Goal: Transaction & Acquisition: Book appointment/travel/reservation

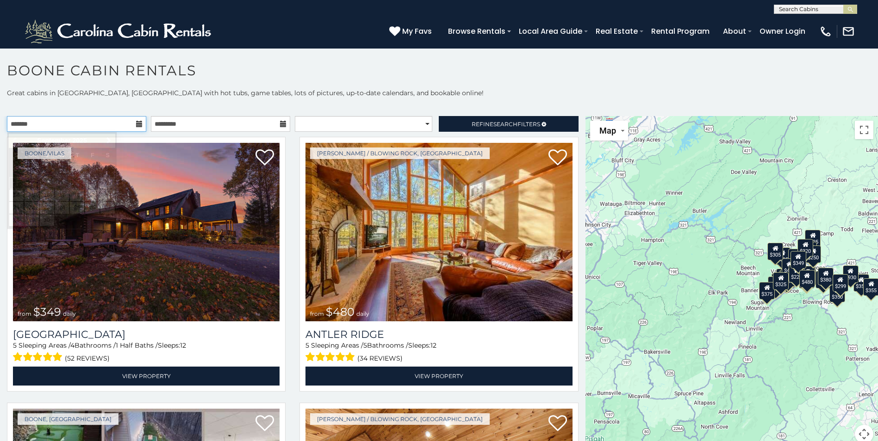
click at [88, 123] on input "text" at bounding box center [76, 124] width 139 height 16
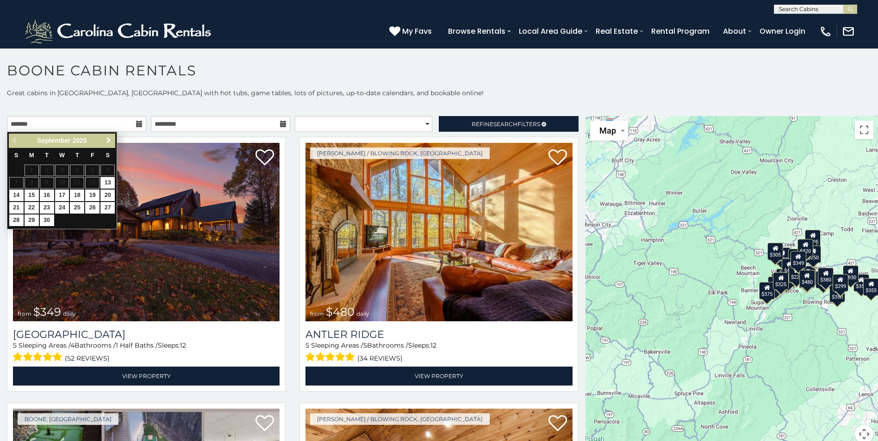
click at [111, 141] on span "Next" at bounding box center [108, 140] width 7 height 7
click at [77, 194] on link "16" at bounding box center [77, 196] width 14 height 12
type input "**********"
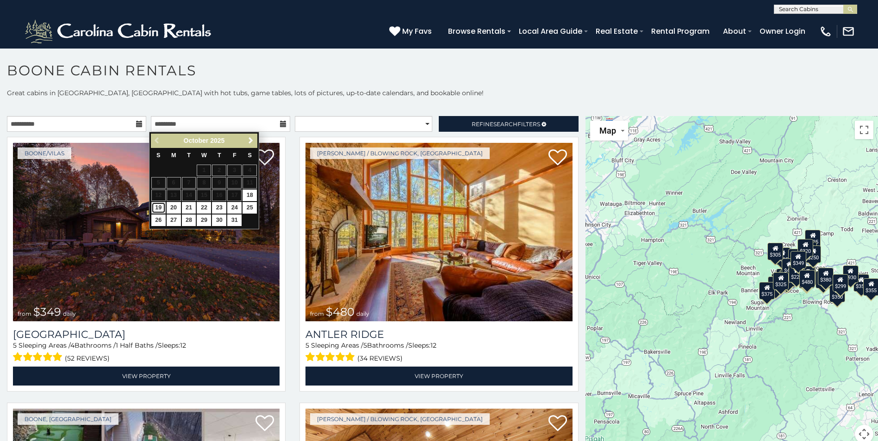
click at [161, 207] on link "19" at bounding box center [158, 208] width 14 height 12
type input "**********"
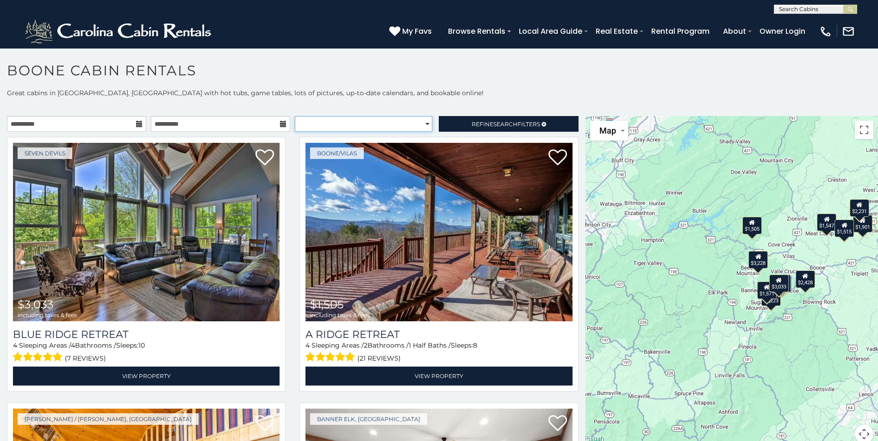
click at [331, 131] on select "**********" at bounding box center [363, 124] width 137 height 16
click at [328, 126] on select "**********" at bounding box center [363, 124] width 137 height 16
click at [375, 124] on select "**********" at bounding box center [363, 124] width 137 height 16
click at [477, 122] on span "Refine Search Filters" at bounding box center [505, 124] width 68 height 7
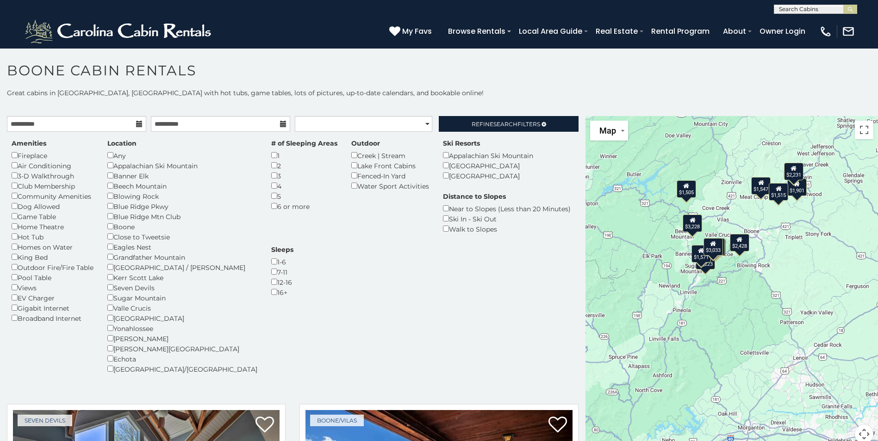
drag, startPoint x: 734, startPoint y: 274, endPoint x: 668, endPoint y: 236, distance: 75.9
click at [668, 236] on div "$3,033 $1,505 $1,901 $1,223 $2,428 $2,700 $2,247 $1,547 $1,571 $1,515 $2,231 $3…" at bounding box center [731, 285] width 292 height 339
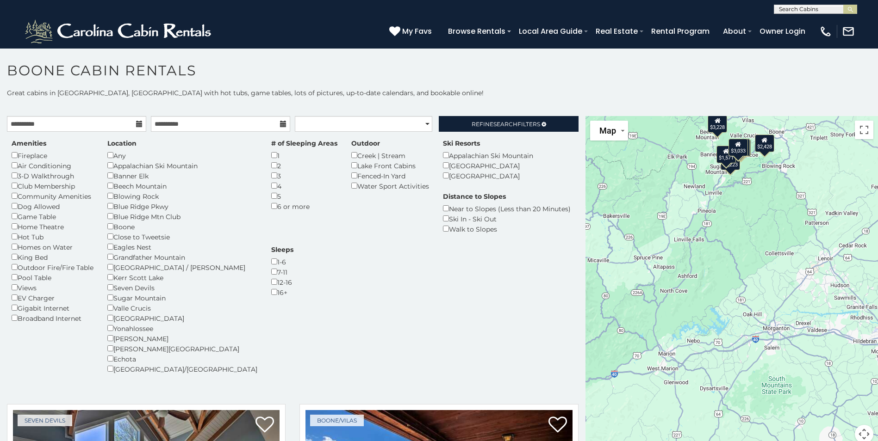
drag, startPoint x: 708, startPoint y: 283, endPoint x: 711, endPoint y: 213, distance: 70.4
click at [711, 213] on div "$3,033 $1,505 $1,901 $1,223 $2,428 $2,700 $2,247 $1,547 $1,571 $1,515 $2,231 $3…" at bounding box center [731, 285] width 292 height 339
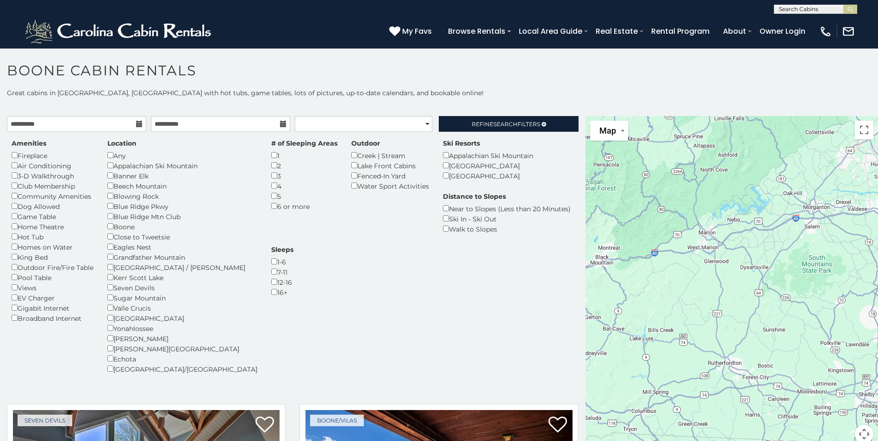
drag, startPoint x: 685, startPoint y: 374, endPoint x: 728, endPoint y: 251, distance: 130.2
click at [728, 251] on div "$3,033 $1,505 $1,901 $1,223 $2,428 $2,700 $2,247 $1,547 $1,571 $1,515 $2,231 $3…" at bounding box center [731, 285] width 292 height 339
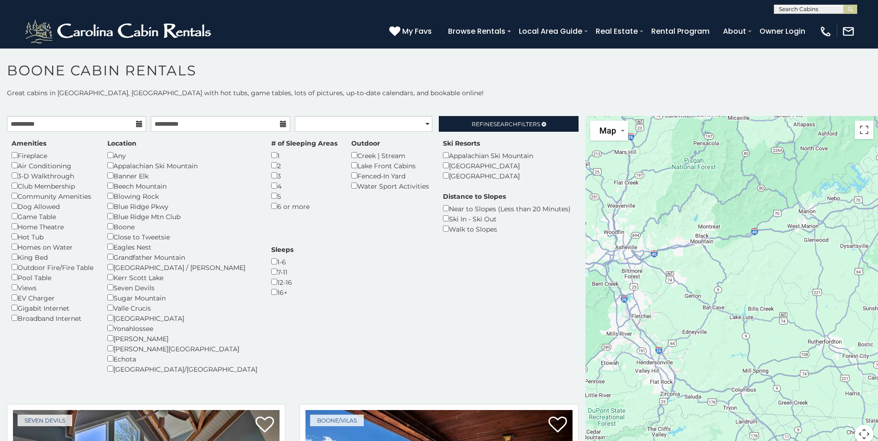
drag, startPoint x: 699, startPoint y: 232, endPoint x: 797, endPoint y: 212, distance: 100.5
click at [797, 212] on div "$3,033 $1,505 $1,901 $1,223 $2,428 $2,700 $2,247 $1,547 $1,571 $1,515 $2,231 $3…" at bounding box center [731, 285] width 292 height 339
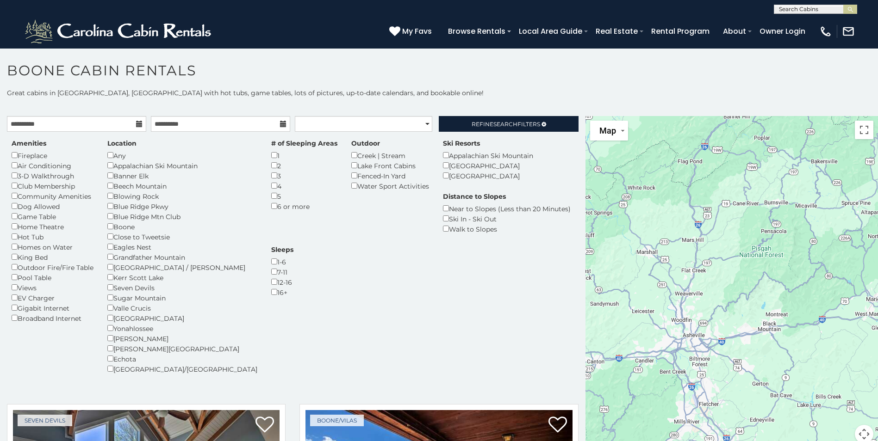
drag, startPoint x: 641, startPoint y: 255, endPoint x: 713, endPoint y: 341, distance: 111.7
click at [714, 340] on div "$3,033 $1,505 $1,901 $1,223 $2,428 $2,700 $2,247 $1,547 $1,571 $1,515 $2,231 $3…" at bounding box center [731, 285] width 292 height 339
click at [770, 329] on div "$3,033 $1,505 $1,901 $1,223 $2,428 $2,700 $2,247 $1,547 $1,571 $1,515 $2,231 $3…" at bounding box center [731, 285] width 292 height 339
click at [768, 329] on div "$3,033 $1,505 $1,901 $1,223 $2,428 $2,700 $2,247 $1,547 $1,571 $1,515 $2,231 $3…" at bounding box center [731, 285] width 292 height 339
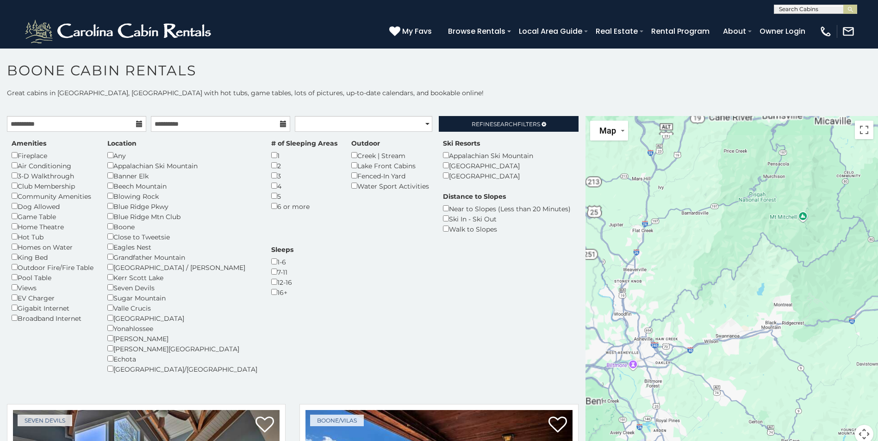
click at [768, 329] on div "$3,033 $1,505 $1,901 $1,223 $2,428 $2,700 $2,247 $1,547 $1,571 $1,515 $2,231 $3…" at bounding box center [731, 285] width 292 height 339
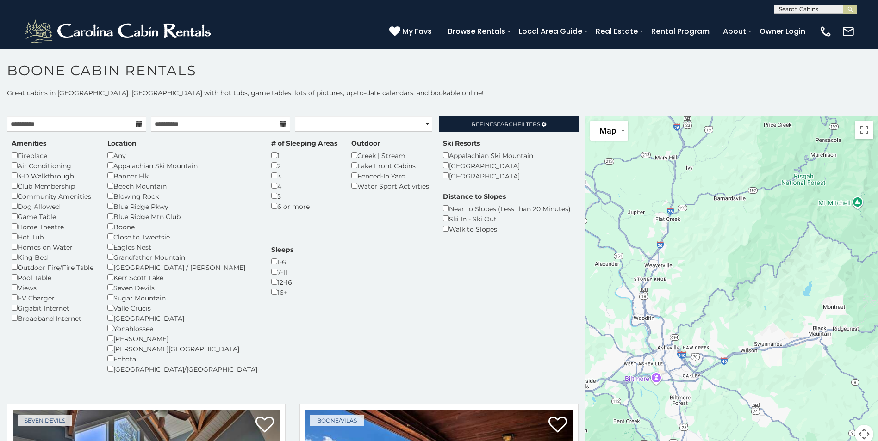
drag, startPoint x: 695, startPoint y: 334, endPoint x: 682, endPoint y: 352, distance: 22.9
click at [709, 348] on div "$3,033 $1,505 $1,901 $1,223 $2,428 $2,700 $2,247 $1,547 $1,571 $1,515 $2,231 $3…" at bounding box center [731, 285] width 292 height 339
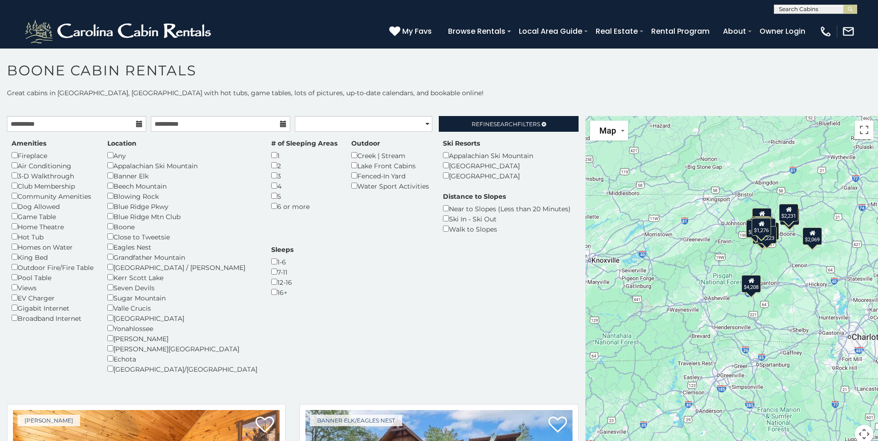
click at [746, 288] on div "$4,208" at bounding box center [750, 284] width 19 height 18
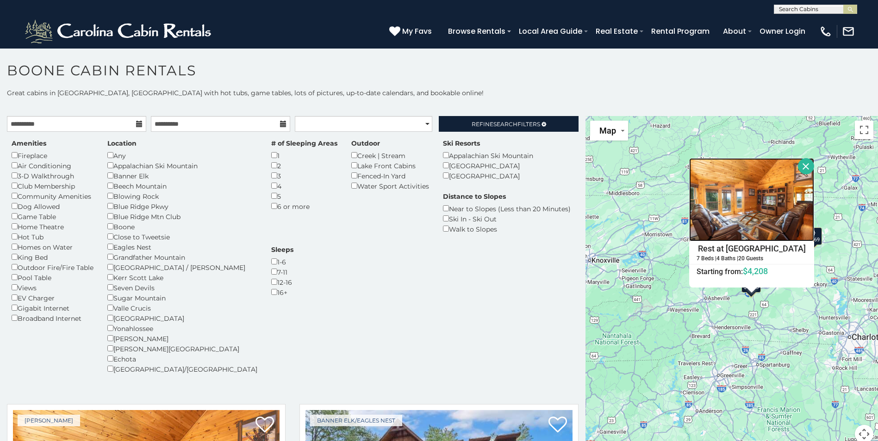
click at [739, 211] on img at bounding box center [751, 199] width 125 height 83
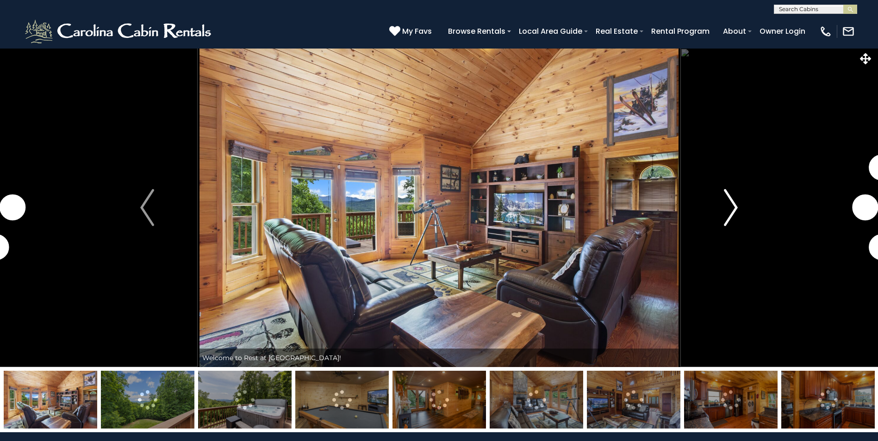
click at [730, 206] on img "Next" at bounding box center [731, 207] width 14 height 37
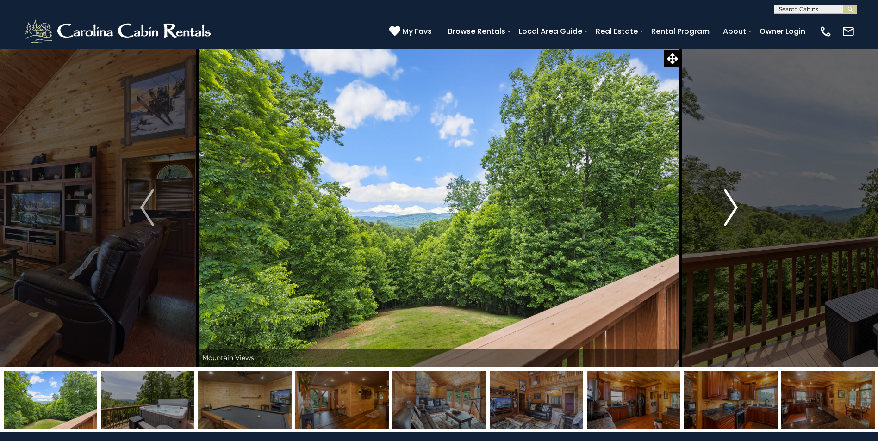
click at [740, 212] on button "Next" at bounding box center [730, 207] width 101 height 319
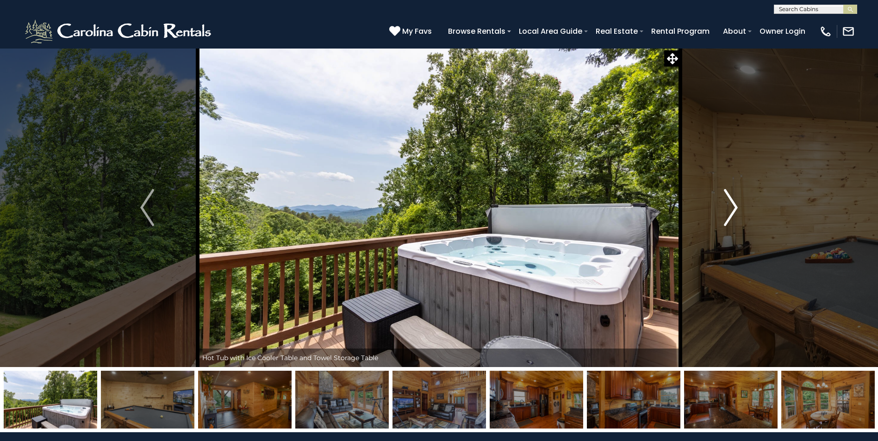
click at [727, 213] on img "Next" at bounding box center [731, 207] width 14 height 37
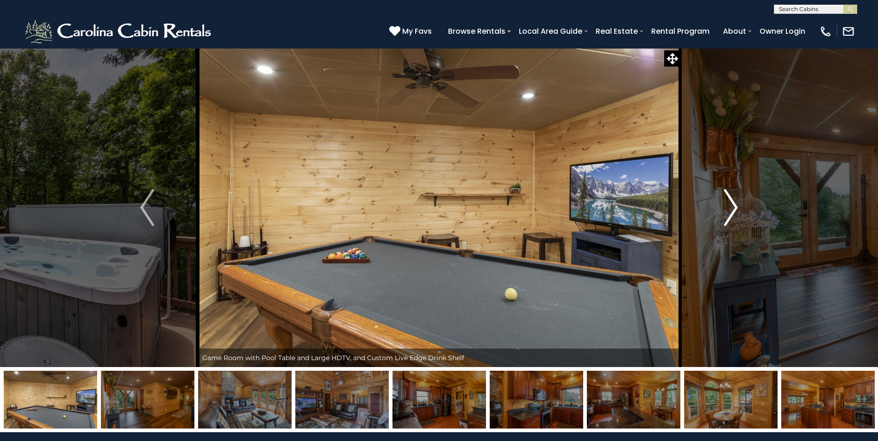
click at [718, 214] on button "Next" at bounding box center [730, 207] width 101 height 319
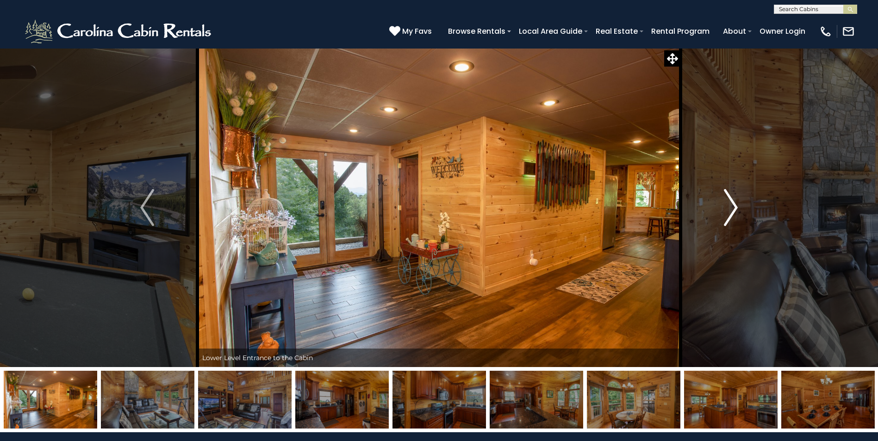
click at [718, 214] on button "Next" at bounding box center [730, 207] width 101 height 319
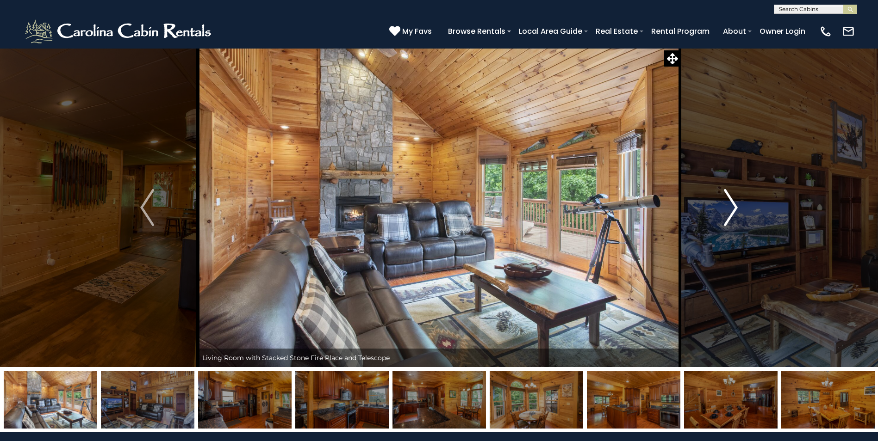
click at [718, 214] on button "Next" at bounding box center [730, 207] width 101 height 319
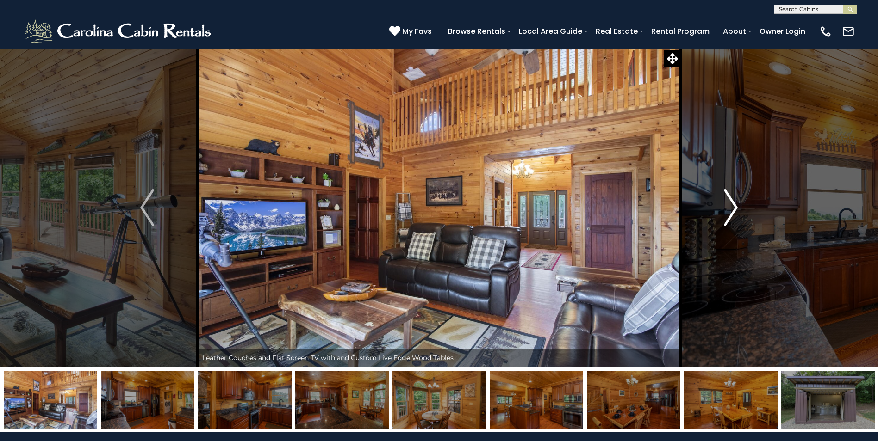
click at [722, 210] on button "Next" at bounding box center [730, 207] width 101 height 319
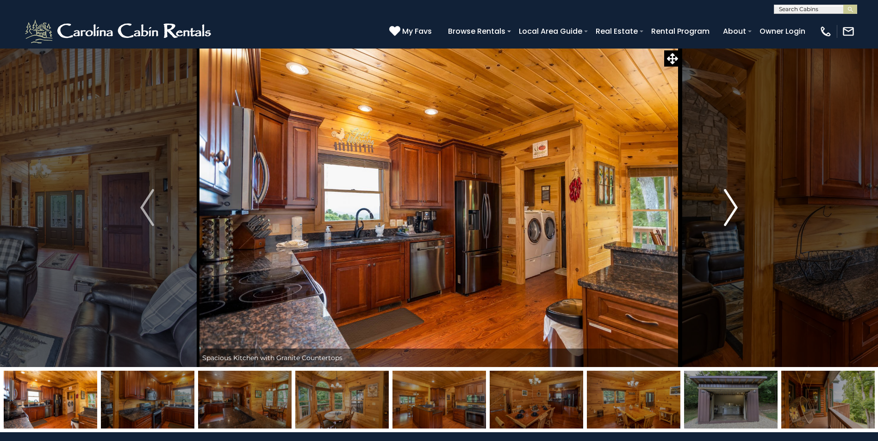
click at [728, 209] on img "Next" at bounding box center [731, 207] width 14 height 37
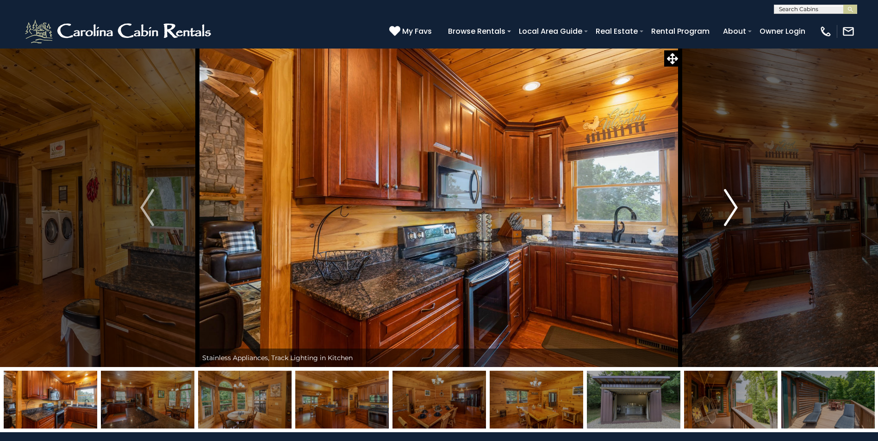
click at [728, 209] on img "Next" at bounding box center [731, 207] width 14 height 37
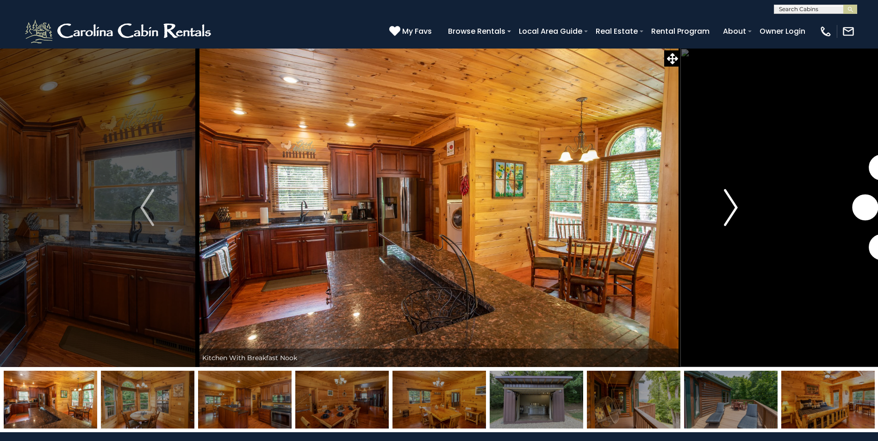
click at [728, 209] on img "Next" at bounding box center [731, 207] width 14 height 37
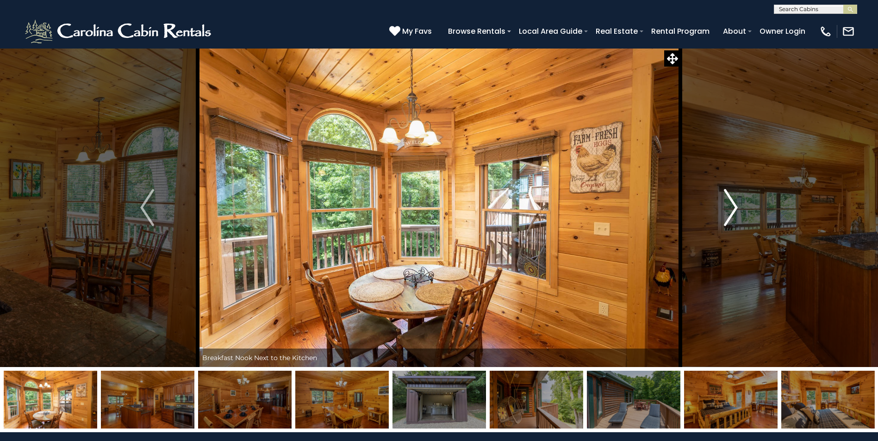
click at [728, 209] on img "Next" at bounding box center [731, 207] width 14 height 37
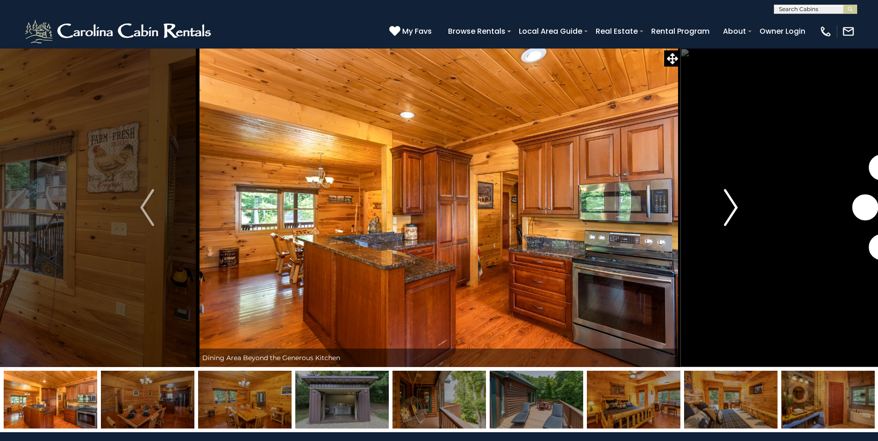
click at [728, 209] on img "Next" at bounding box center [731, 207] width 14 height 37
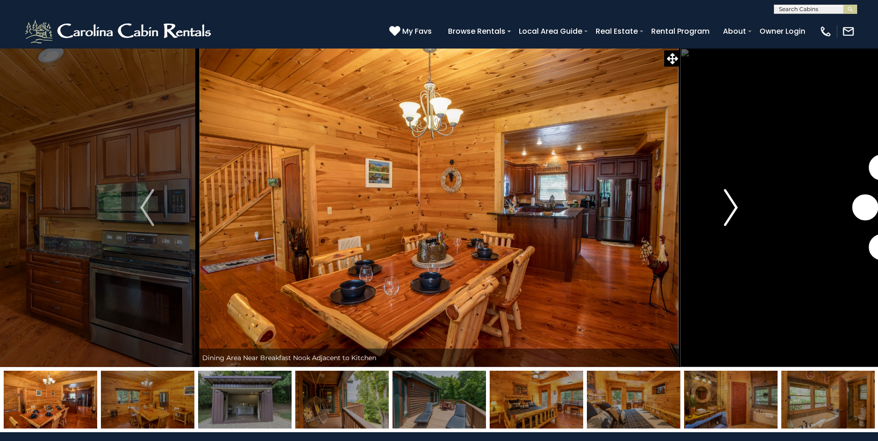
click at [728, 209] on img "Next" at bounding box center [731, 207] width 14 height 37
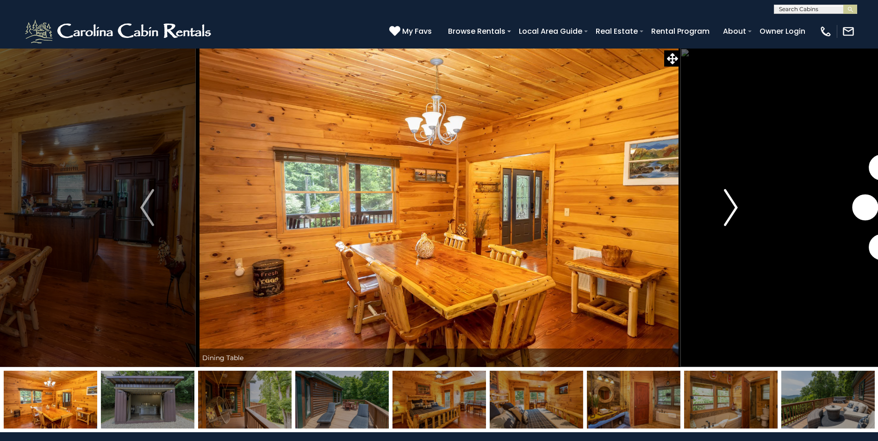
click at [729, 208] on img "Next" at bounding box center [731, 207] width 14 height 37
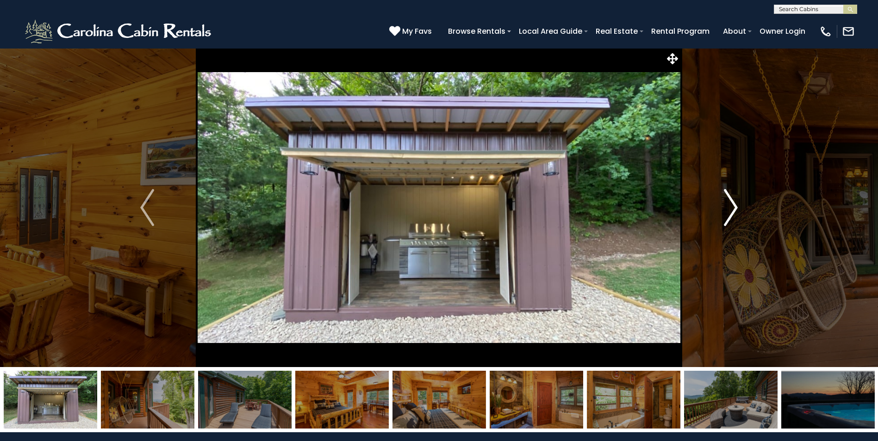
click at [730, 208] on img "Next" at bounding box center [731, 207] width 14 height 37
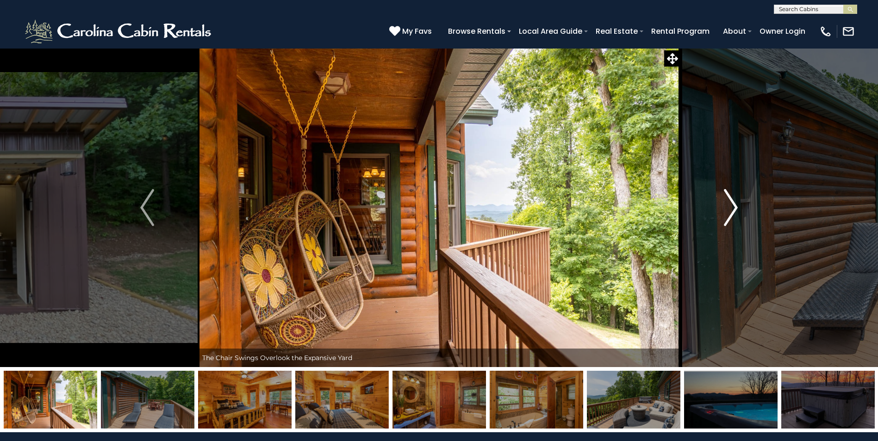
click at [730, 208] on img "Next" at bounding box center [731, 207] width 14 height 37
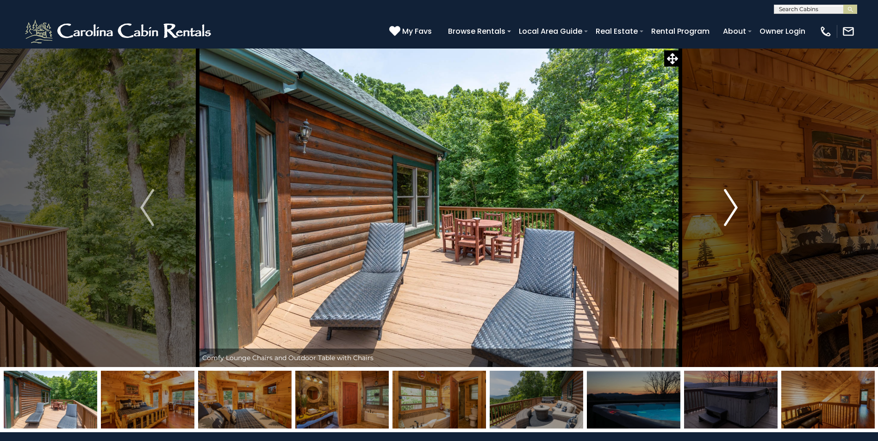
click at [730, 208] on img "Next" at bounding box center [731, 207] width 14 height 37
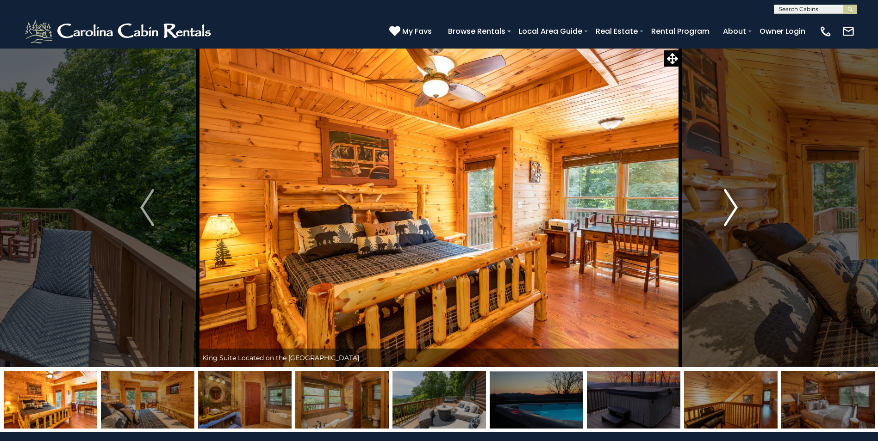
click at [730, 208] on img "Next" at bounding box center [731, 207] width 14 height 37
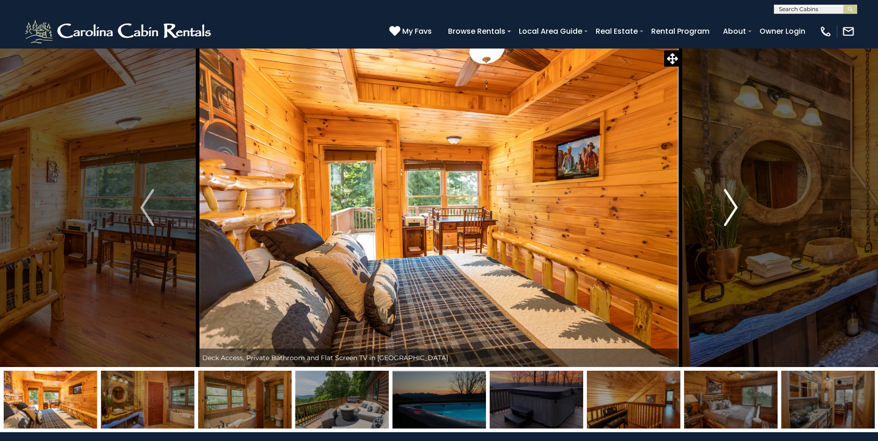
click at [730, 208] on img "Next" at bounding box center [731, 207] width 14 height 37
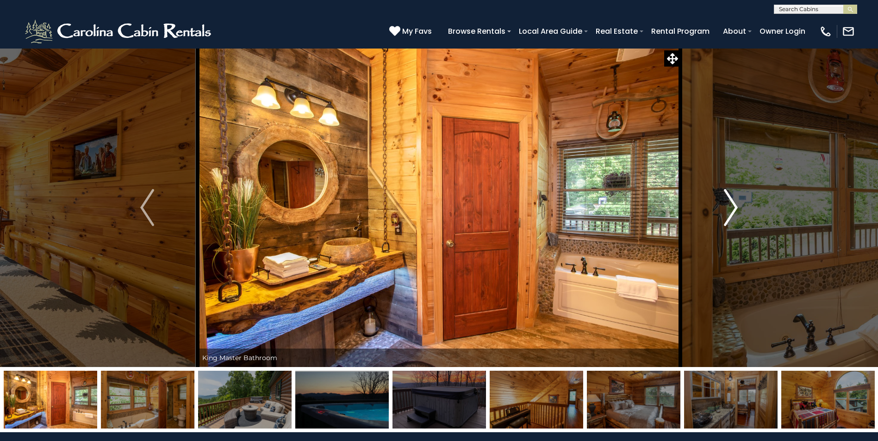
click at [730, 208] on img "Next" at bounding box center [731, 207] width 14 height 37
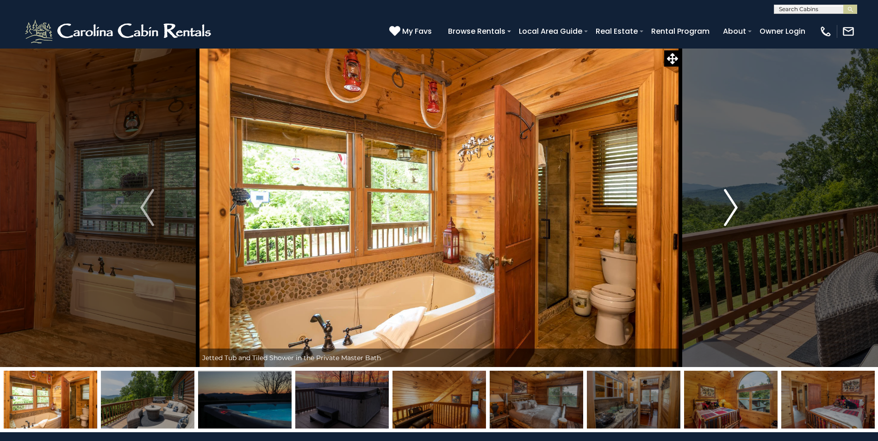
click at [730, 208] on img "Next" at bounding box center [731, 207] width 14 height 37
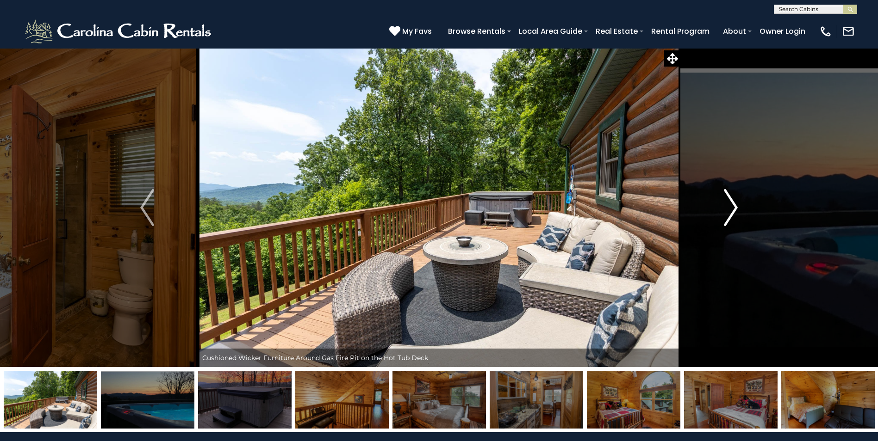
click at [731, 209] on img "Next" at bounding box center [731, 207] width 14 height 37
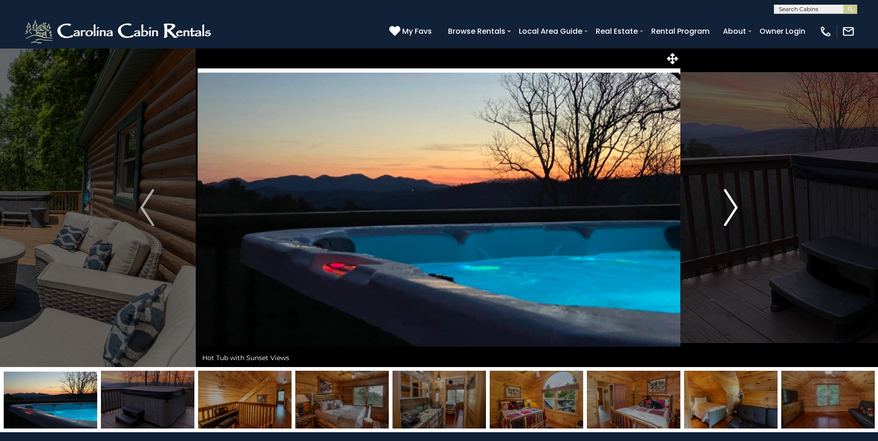
click at [731, 209] on img "Next" at bounding box center [731, 207] width 14 height 37
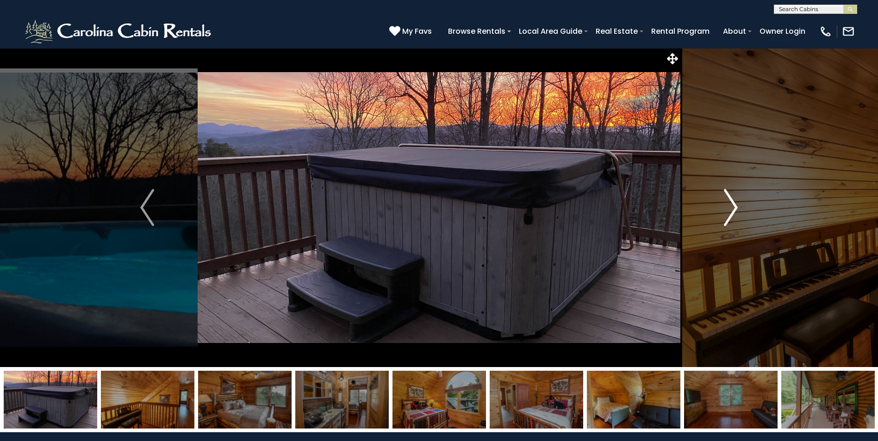
click at [731, 209] on img "Next" at bounding box center [731, 207] width 14 height 37
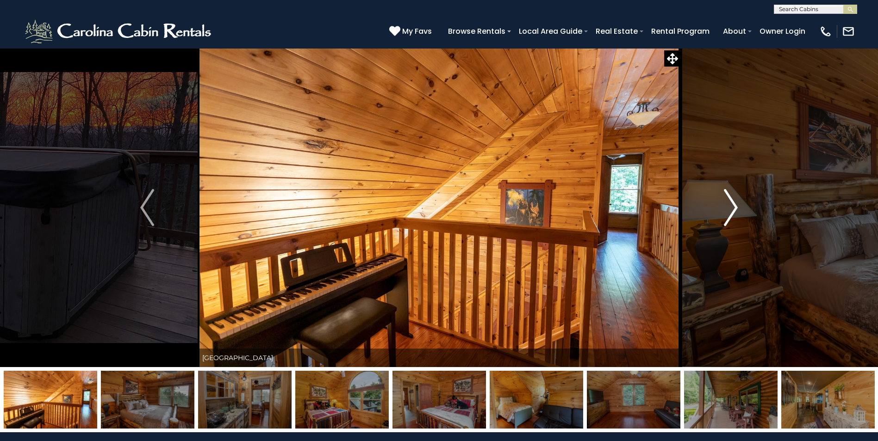
click at [731, 209] on img "Next" at bounding box center [731, 207] width 14 height 37
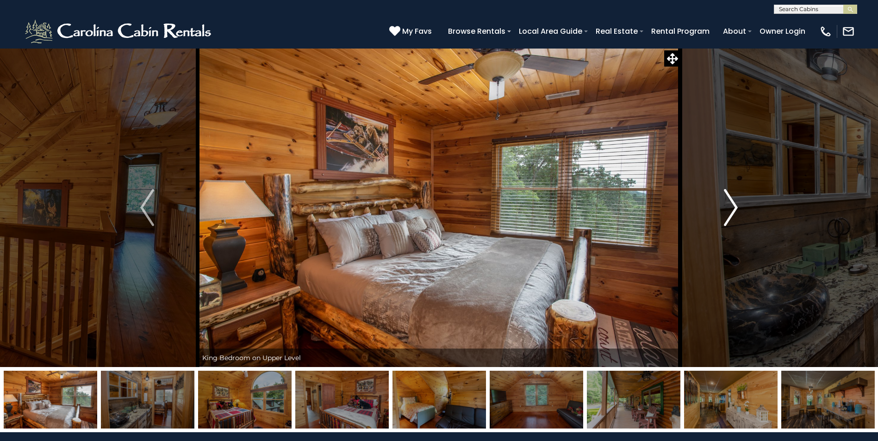
click at [730, 208] on img "Next" at bounding box center [731, 207] width 14 height 37
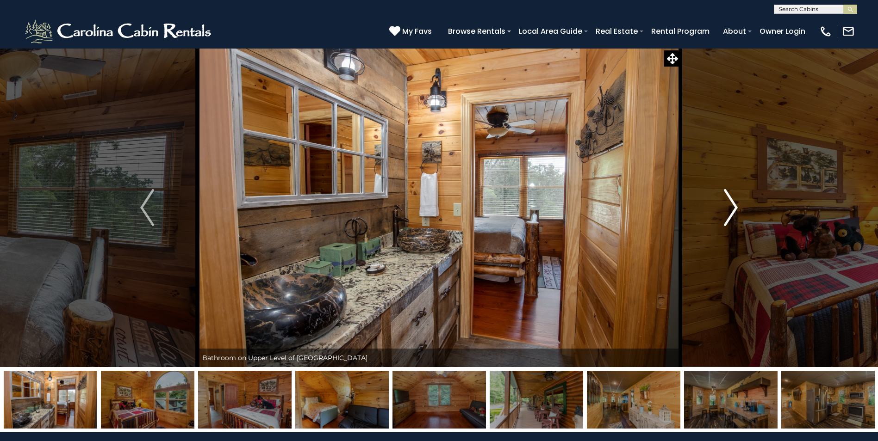
click at [729, 208] on img "Next" at bounding box center [731, 207] width 14 height 37
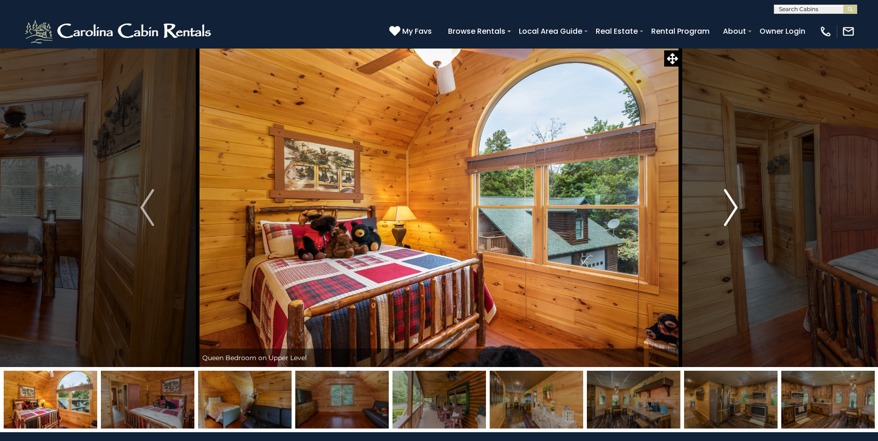
click at [729, 208] on img "Next" at bounding box center [731, 207] width 14 height 37
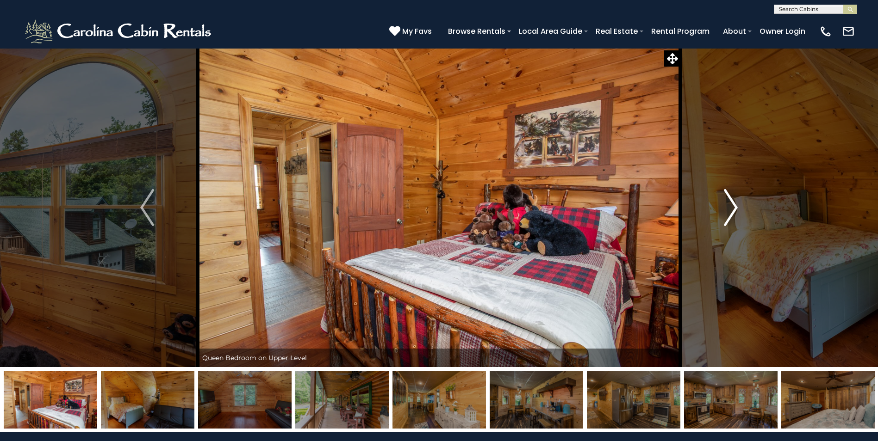
click at [729, 208] on img "Next" at bounding box center [731, 207] width 14 height 37
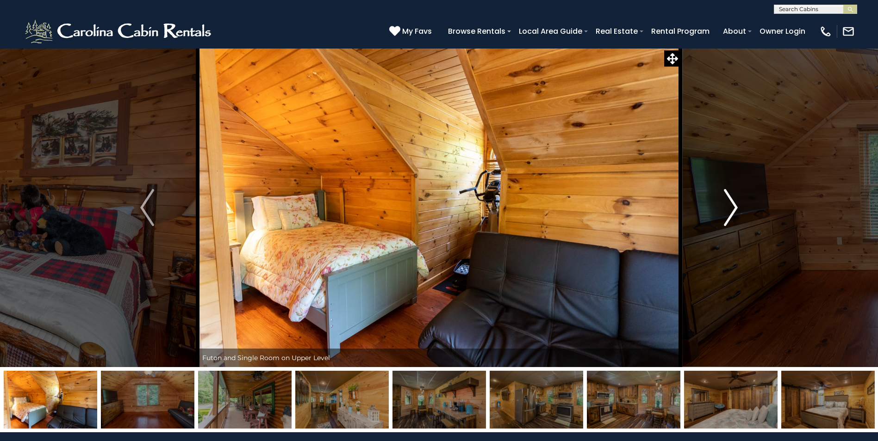
click at [729, 208] on img "Next" at bounding box center [731, 207] width 14 height 37
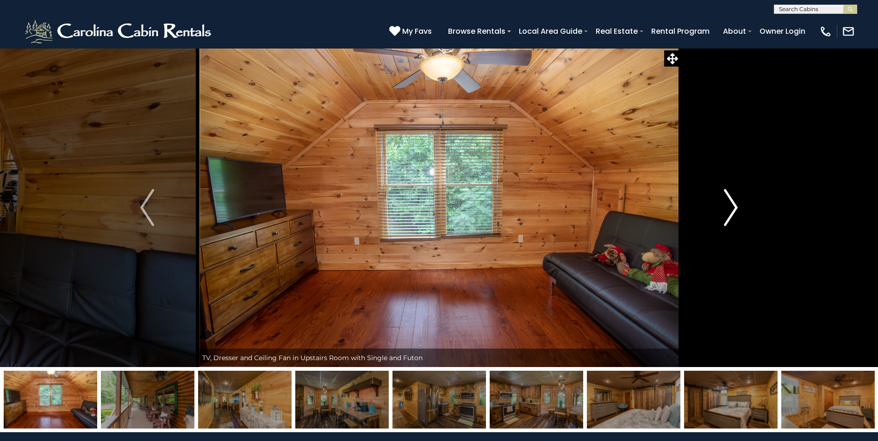
click at [729, 208] on img "Next" at bounding box center [731, 207] width 14 height 37
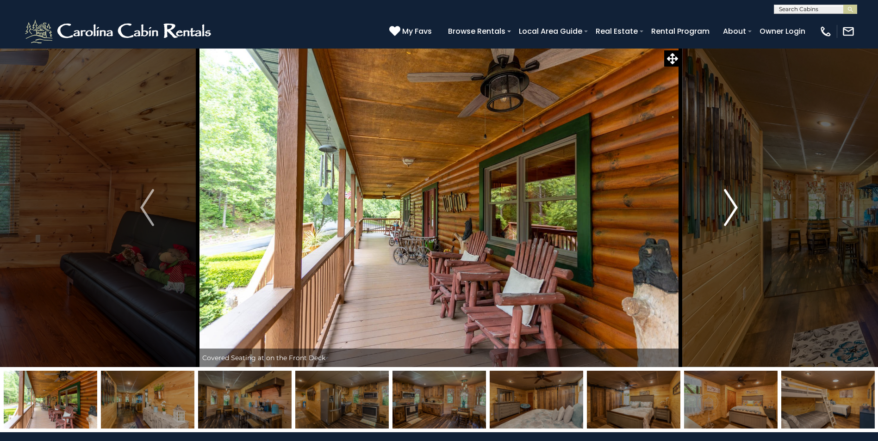
click at [729, 208] on img "Next" at bounding box center [731, 207] width 14 height 37
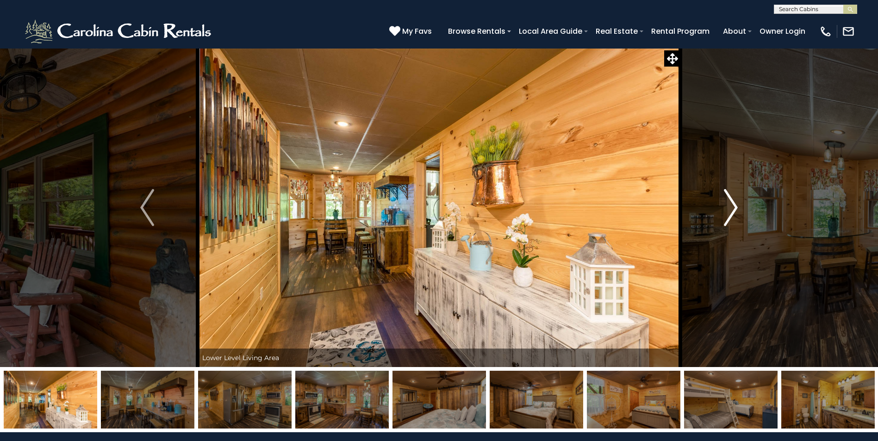
click at [729, 208] on img "Next" at bounding box center [731, 207] width 14 height 37
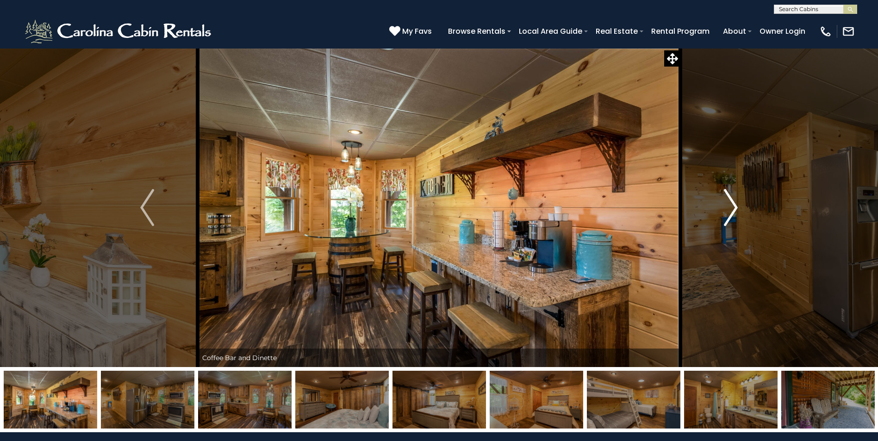
click at [729, 208] on img "Next" at bounding box center [731, 207] width 14 height 37
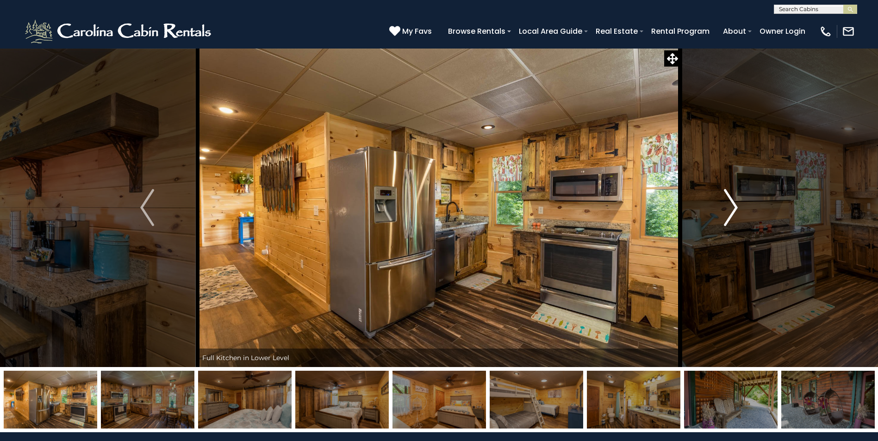
click at [729, 208] on img "Next" at bounding box center [731, 207] width 14 height 37
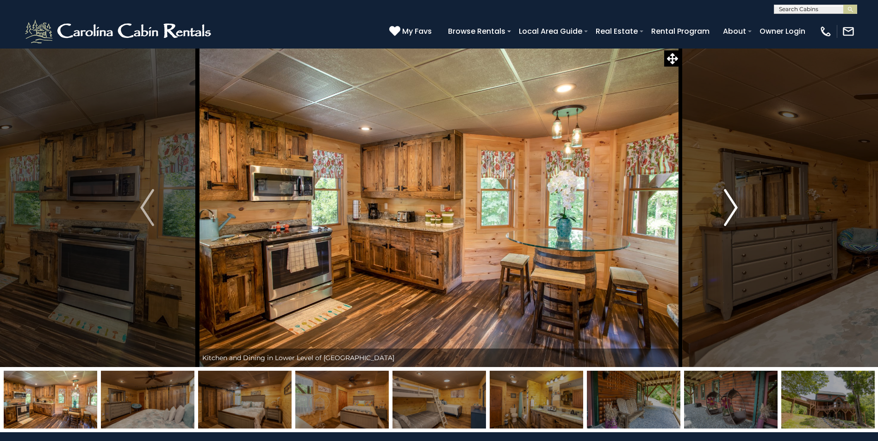
click at [729, 208] on img "Next" at bounding box center [731, 207] width 14 height 37
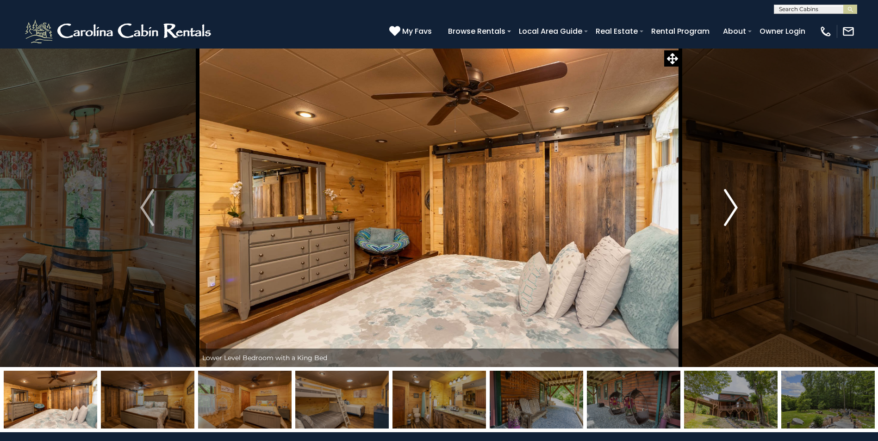
click at [729, 208] on img "Next" at bounding box center [731, 207] width 14 height 37
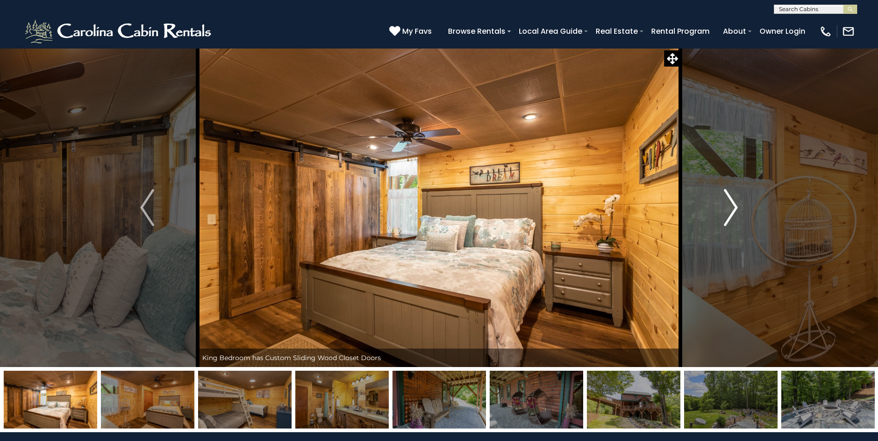
click at [729, 208] on img "Next" at bounding box center [731, 207] width 14 height 37
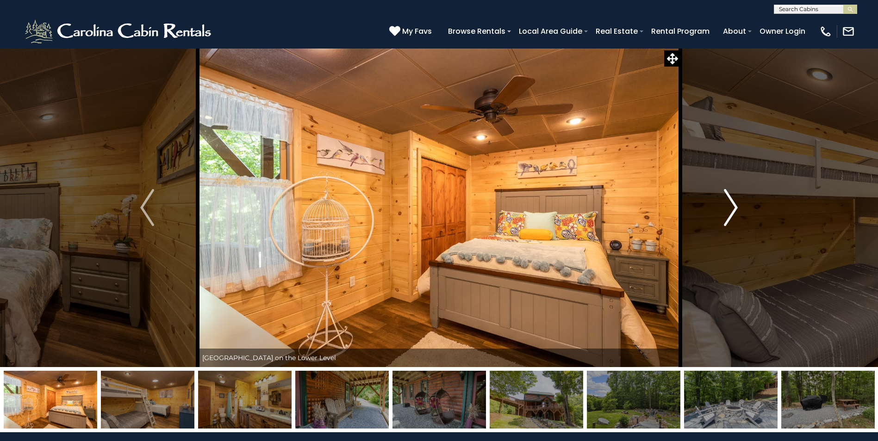
click at [729, 208] on img "Next" at bounding box center [731, 207] width 14 height 37
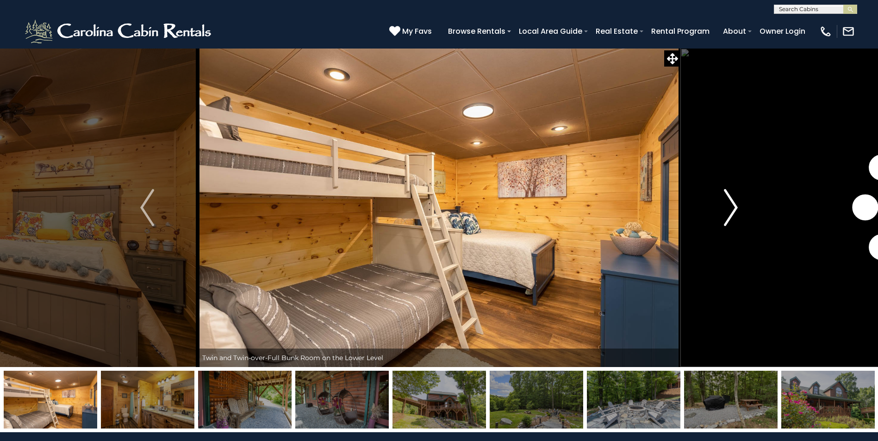
click at [729, 208] on img "Next" at bounding box center [731, 207] width 14 height 37
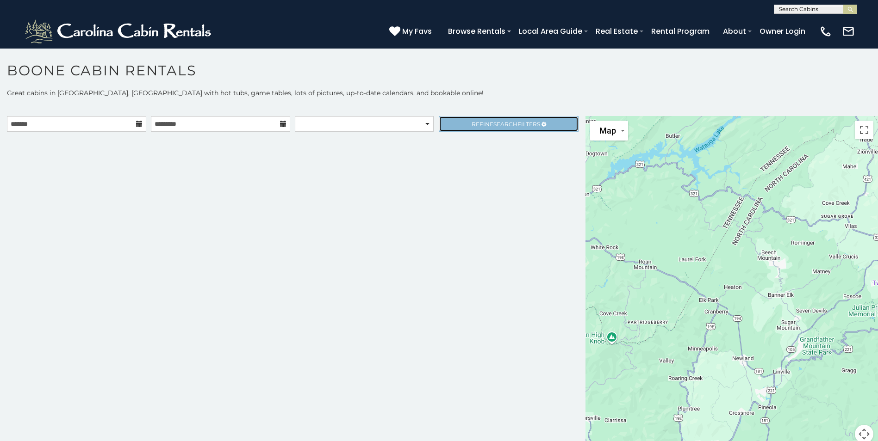
click at [522, 119] on link "Refine Search Filters" at bounding box center [508, 124] width 139 height 16
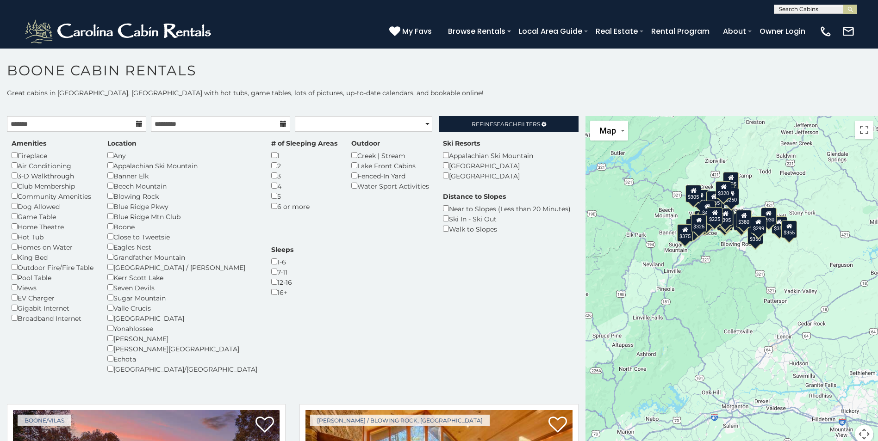
drag, startPoint x: 814, startPoint y: 334, endPoint x: 732, endPoint y: 275, distance: 100.5
click at [732, 275] on div "$349 $480 $525 $315 $355 $675 $635 $930 $400 $451 $330 $400 $485 $460 $395 $695…" at bounding box center [731, 285] width 292 height 339
click at [735, 273] on div "$349 $480 $525 $315 $355 $675 $635 $930 $400 $451 $330 $400 $485 $460 $395 $695…" at bounding box center [731, 285] width 292 height 339
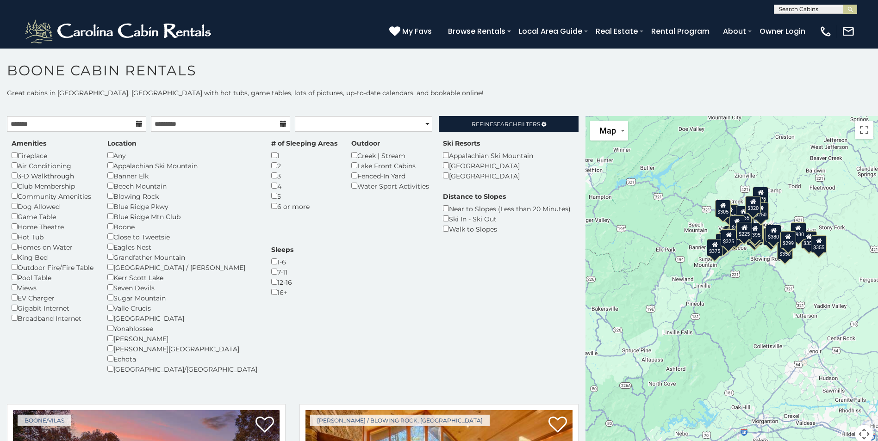
drag, startPoint x: 701, startPoint y: 346, endPoint x: 722, endPoint y: 366, distance: 29.5
click at [722, 366] on div "$349 $480 $525 $315 $355 $675 $635 $930 $400 $451 $330 $400 $485 $460 $395 $695…" at bounding box center [731, 285] width 292 height 339
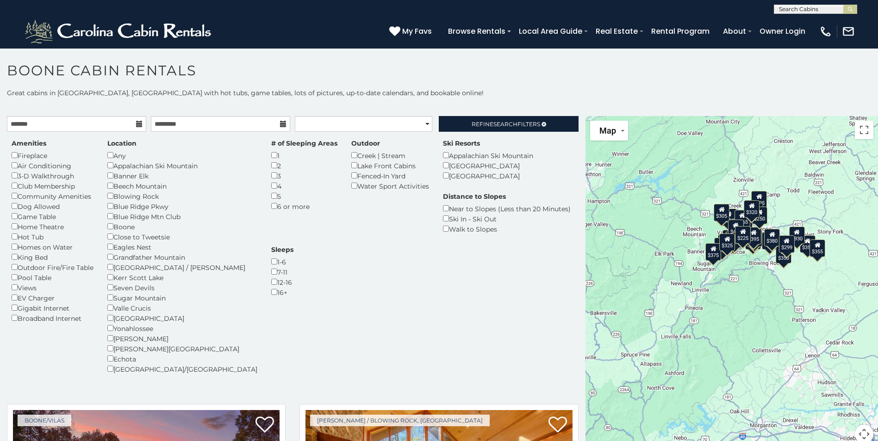
click at [712, 256] on div "$375" at bounding box center [713, 252] width 16 height 18
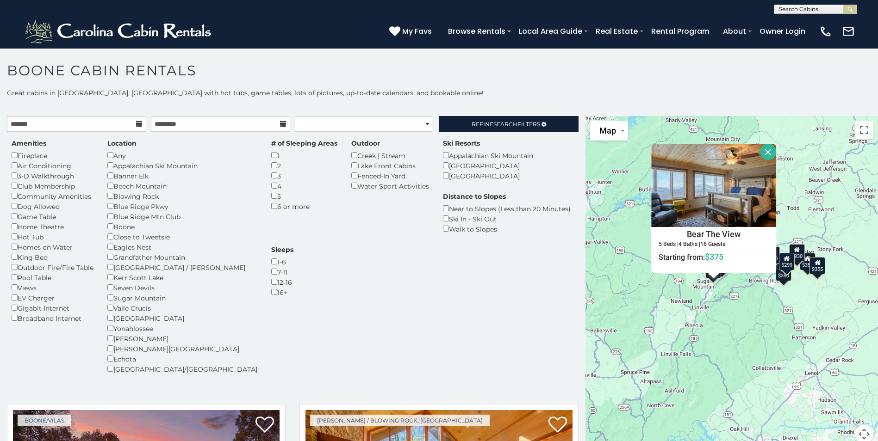
click at [775, 313] on div "$349 $480 $525 $315 $355 $675 $635 $930 $400 $451 $330 $400 $485 $460 $395 $695…" at bounding box center [731, 285] width 292 height 339
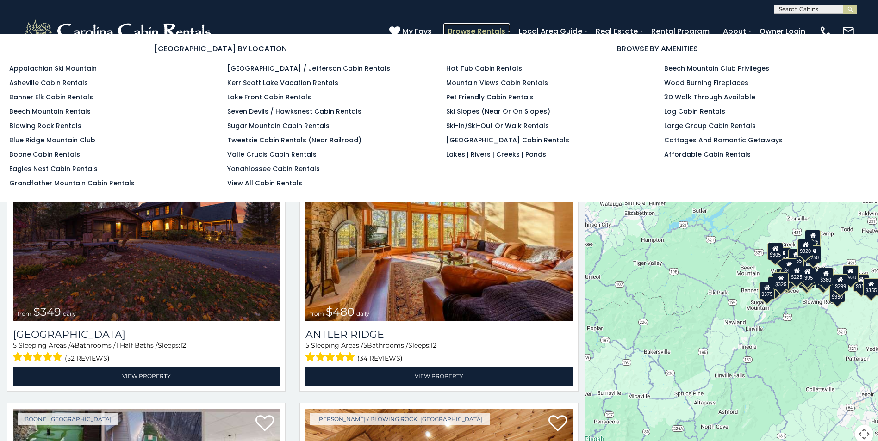
click at [479, 29] on link "Browse Rentals" at bounding box center [476, 31] width 67 height 16
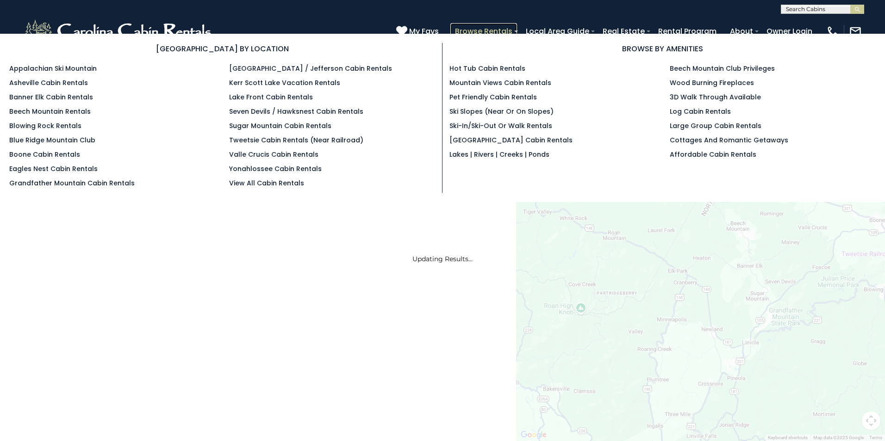
click at [491, 30] on link "Browse Rentals" at bounding box center [483, 31] width 67 height 16
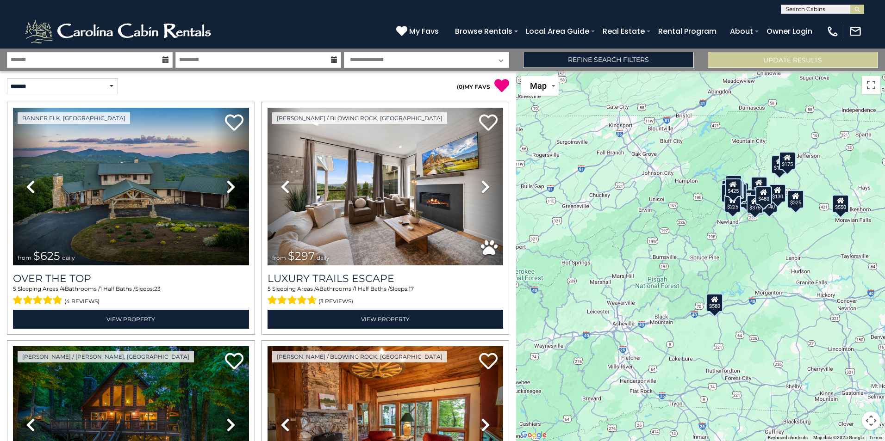
drag, startPoint x: 736, startPoint y: 340, endPoint x: 772, endPoint y: 294, distance: 58.6
click at [772, 294] on div "$625 $297 $175 $165 $300 $580 $290 $424 $395 $270 $185 $265 $230 $550 $349 $230…" at bounding box center [700, 256] width 369 height 370
click at [720, 307] on div "$580" at bounding box center [714, 303] width 17 height 19
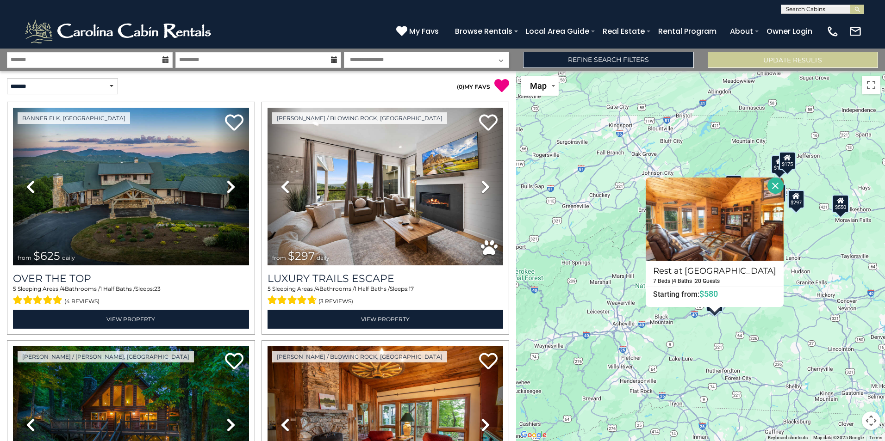
click at [166, 60] on icon at bounding box center [165, 59] width 6 height 6
click at [165, 59] on icon at bounding box center [165, 59] width 6 height 6
click at [164, 59] on icon at bounding box center [165, 59] width 6 height 6
click at [768, 187] on button "Close" at bounding box center [775, 186] width 16 height 16
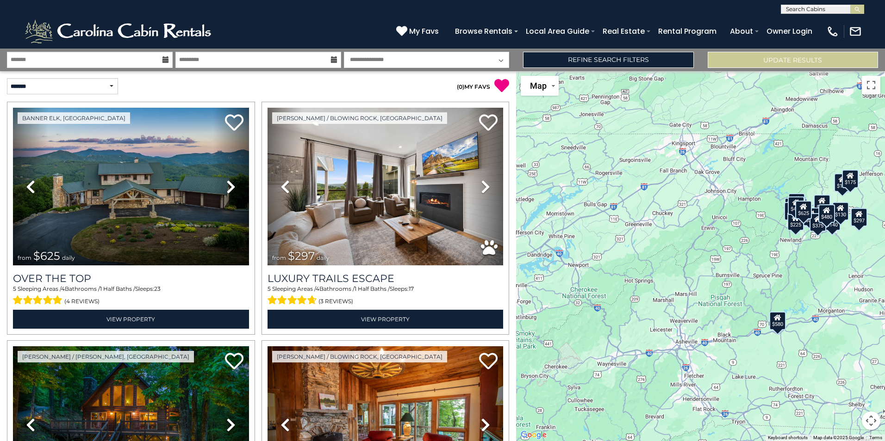
drag, startPoint x: 683, startPoint y: 326, endPoint x: 746, endPoint y: 344, distance: 65.5
click at [746, 344] on div "$625 $297 $175 $165 $300 $580 $290 $424 $395 $270 $185 $265 $230 $550 $349 $230…" at bounding box center [700, 256] width 369 height 370
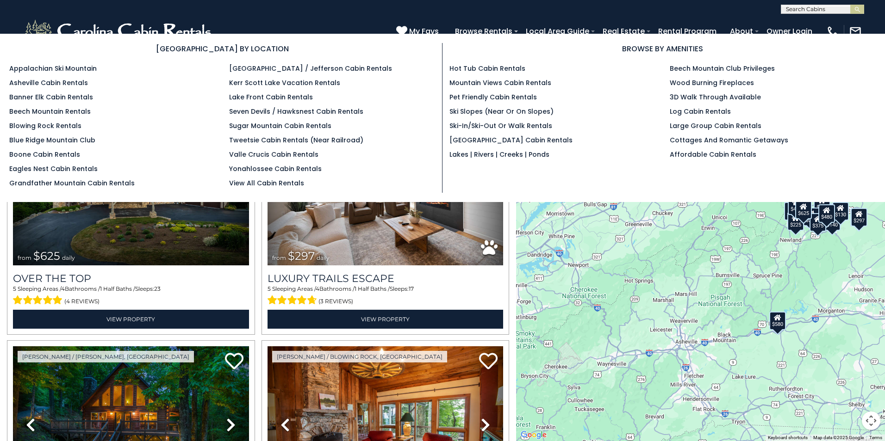
click at [500, 36] on section "BROWSE BY LOCATION Appalachian Ski Mountain Asheville Cabin Rentals Banner Elk …" at bounding box center [442, 118] width 885 height 168
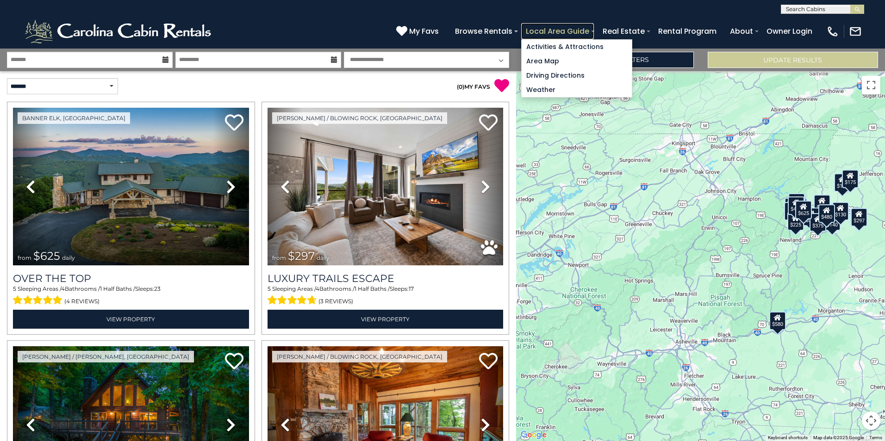
click at [555, 28] on link "Local Area Guide" at bounding box center [557, 31] width 73 height 16
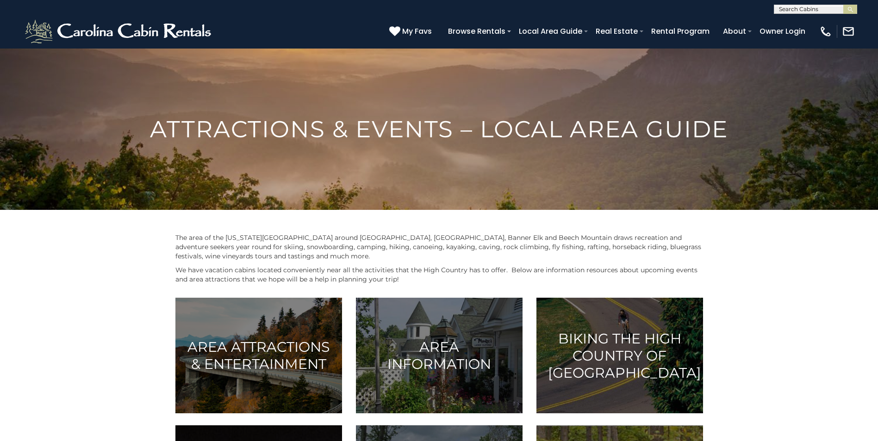
click at [500, 22] on div "My Favs Browse Rentals Local Area Guide Activities & Attractions Area Map Drivi…" at bounding box center [621, 31] width 465 height 25
click at [418, 31] on span "My Favs" at bounding box center [417, 31] width 30 height 12
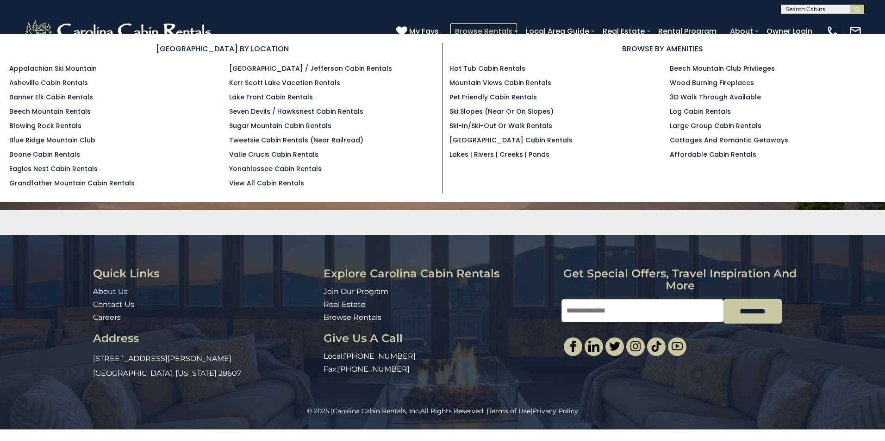
click at [484, 31] on link "Browse Rentals" at bounding box center [483, 31] width 67 height 16
